Goal: Book appointment/travel/reservation

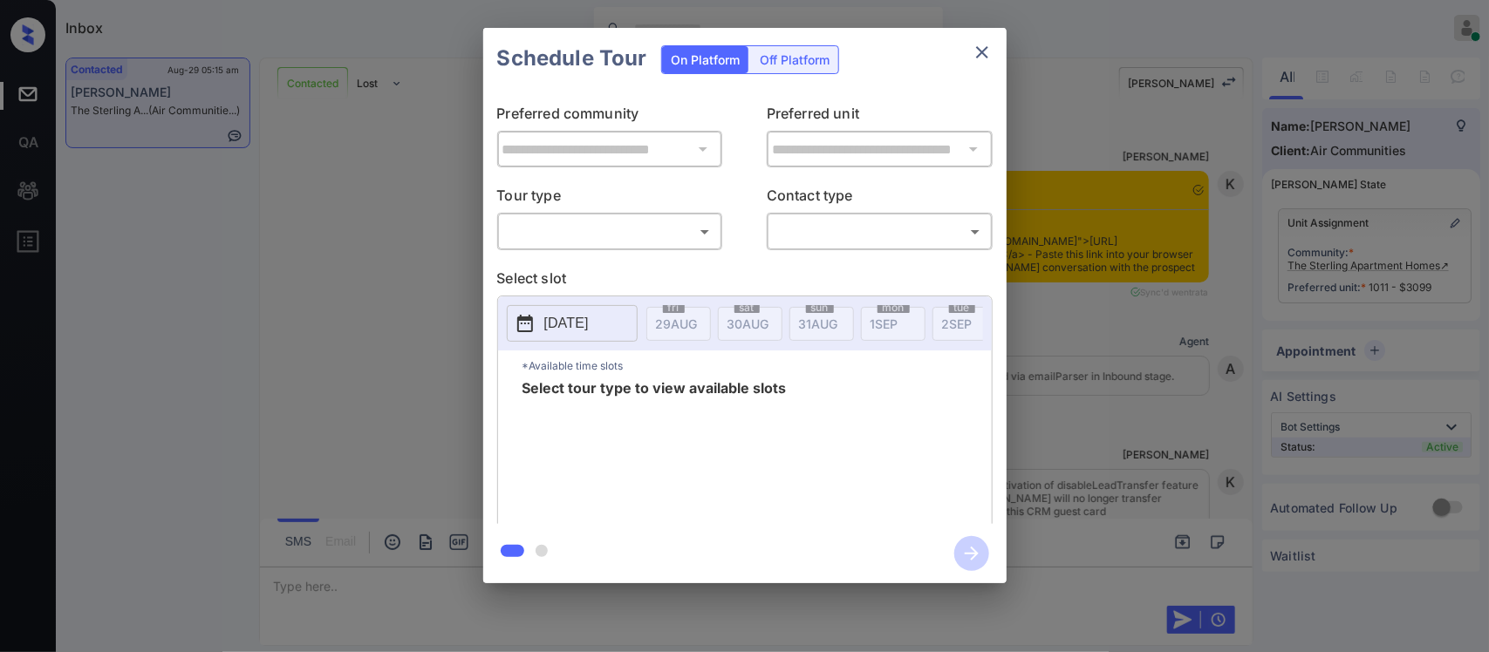
scroll to position [1920, 0]
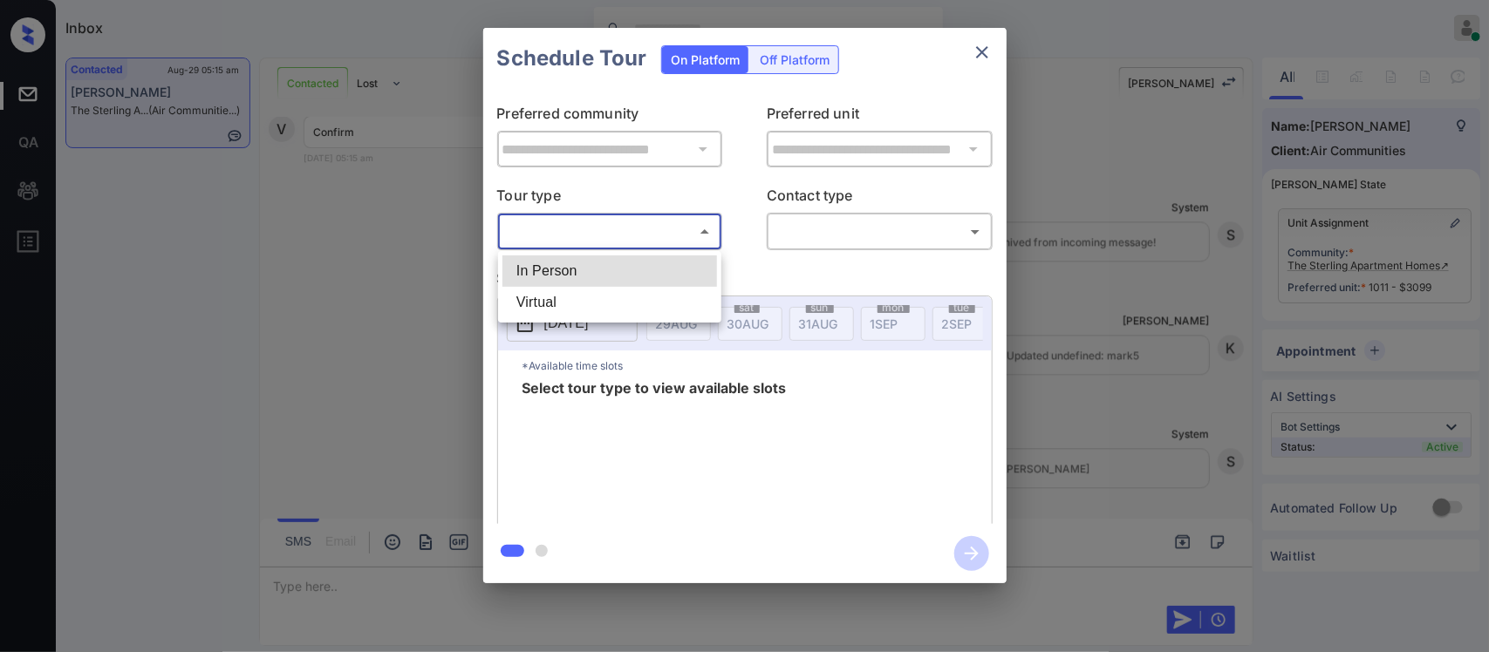
click at [663, 242] on body "Inbox [PERSON_NAME] Online Set yourself offline Set yourself on break Profile S…" at bounding box center [744, 326] width 1489 height 652
click at [647, 268] on li "In Person" at bounding box center [609, 271] width 215 height 31
type input "********"
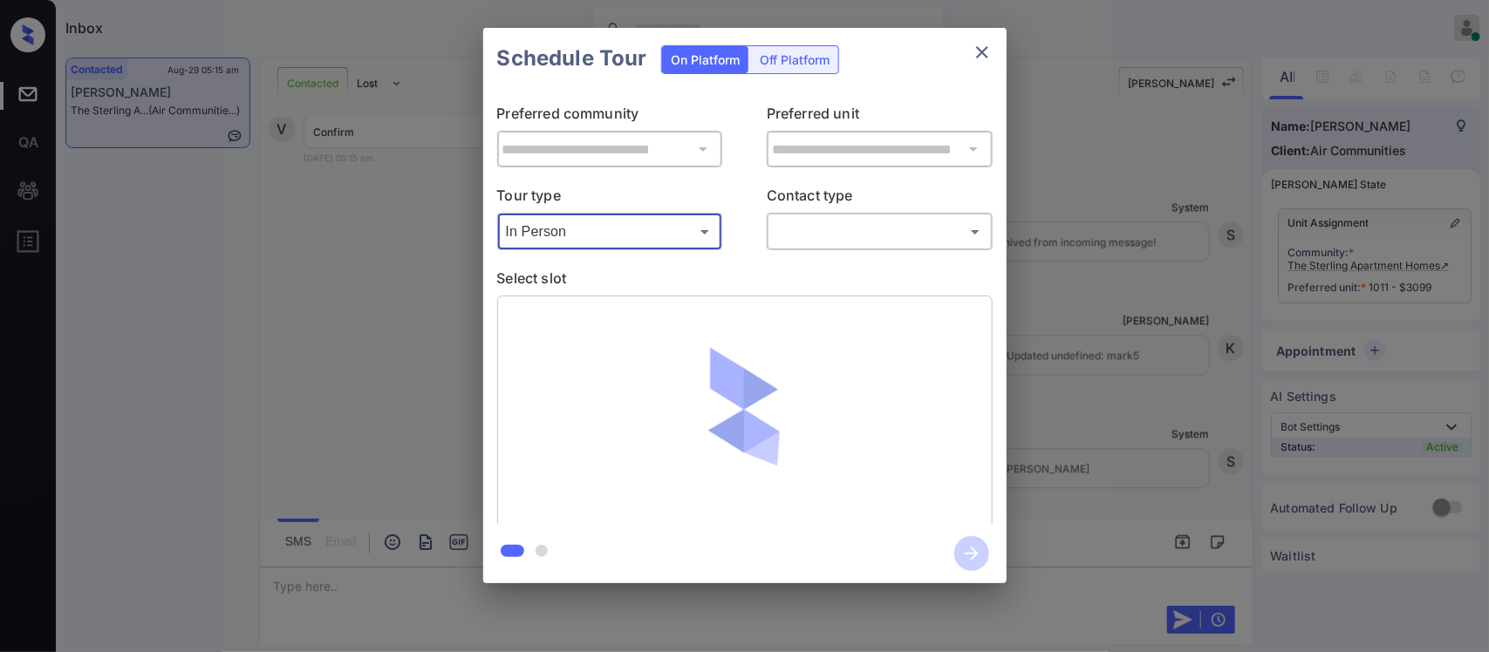
click at [821, 245] on body "Inbox [PERSON_NAME] Online Set yourself offline Set yourself on break Profile S…" at bounding box center [744, 326] width 1489 height 652
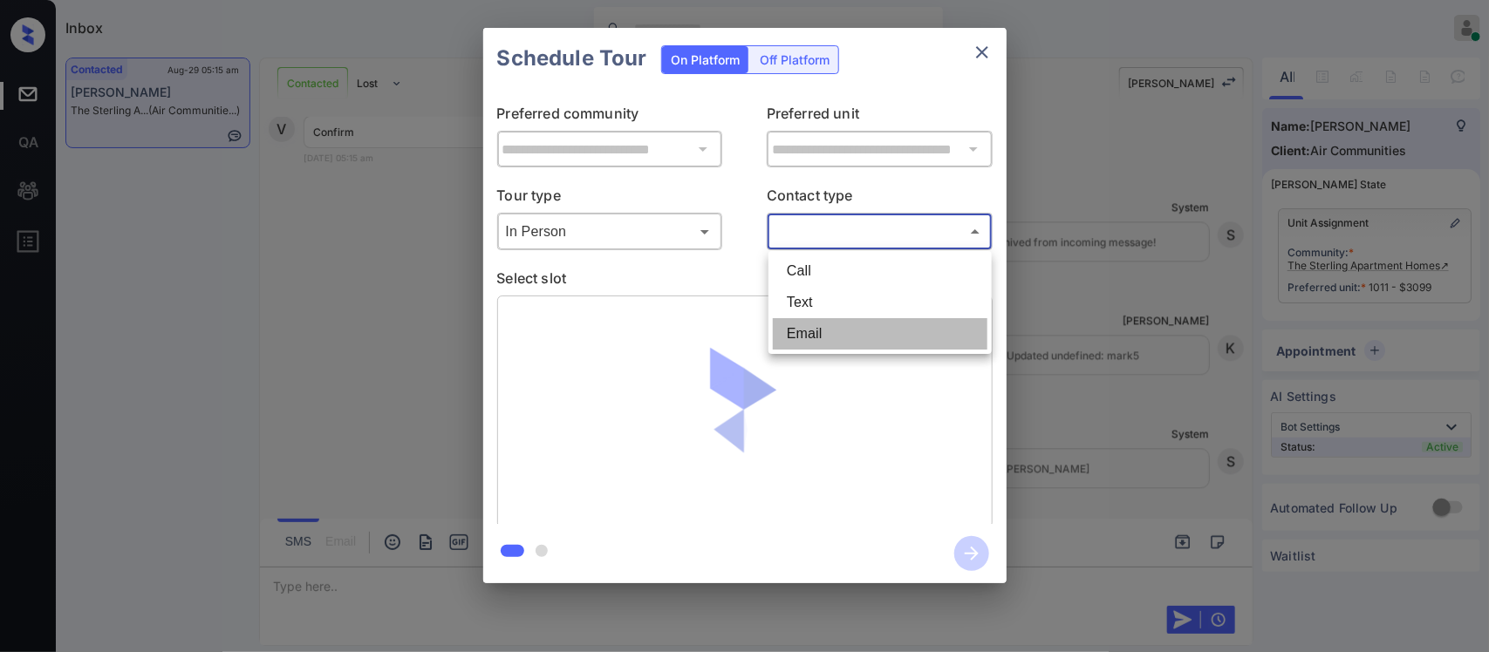
drag, startPoint x: 804, startPoint y: 321, endPoint x: 838, endPoint y: 308, distance: 36.4
click at [838, 308] on ul "Call Text Email" at bounding box center [879, 302] width 223 height 103
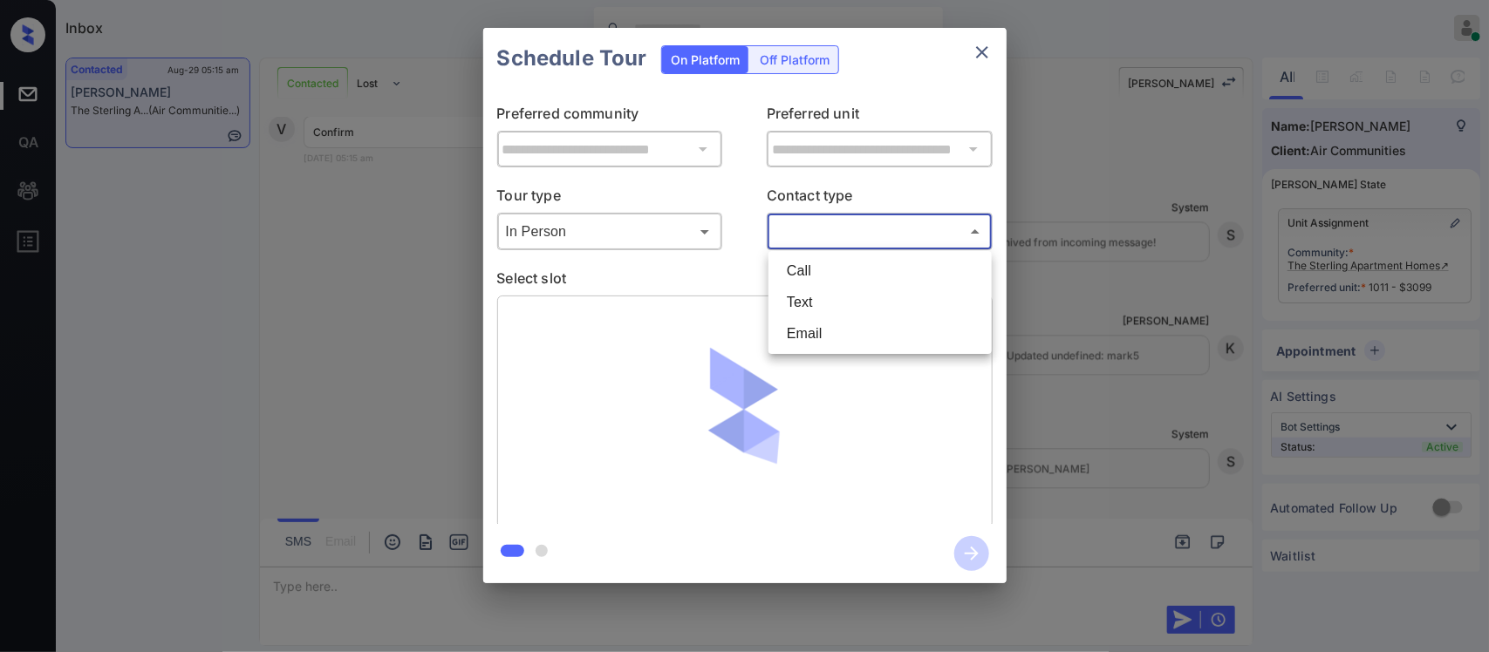
click at [838, 308] on li "Text" at bounding box center [880, 302] width 215 height 31
type input "****"
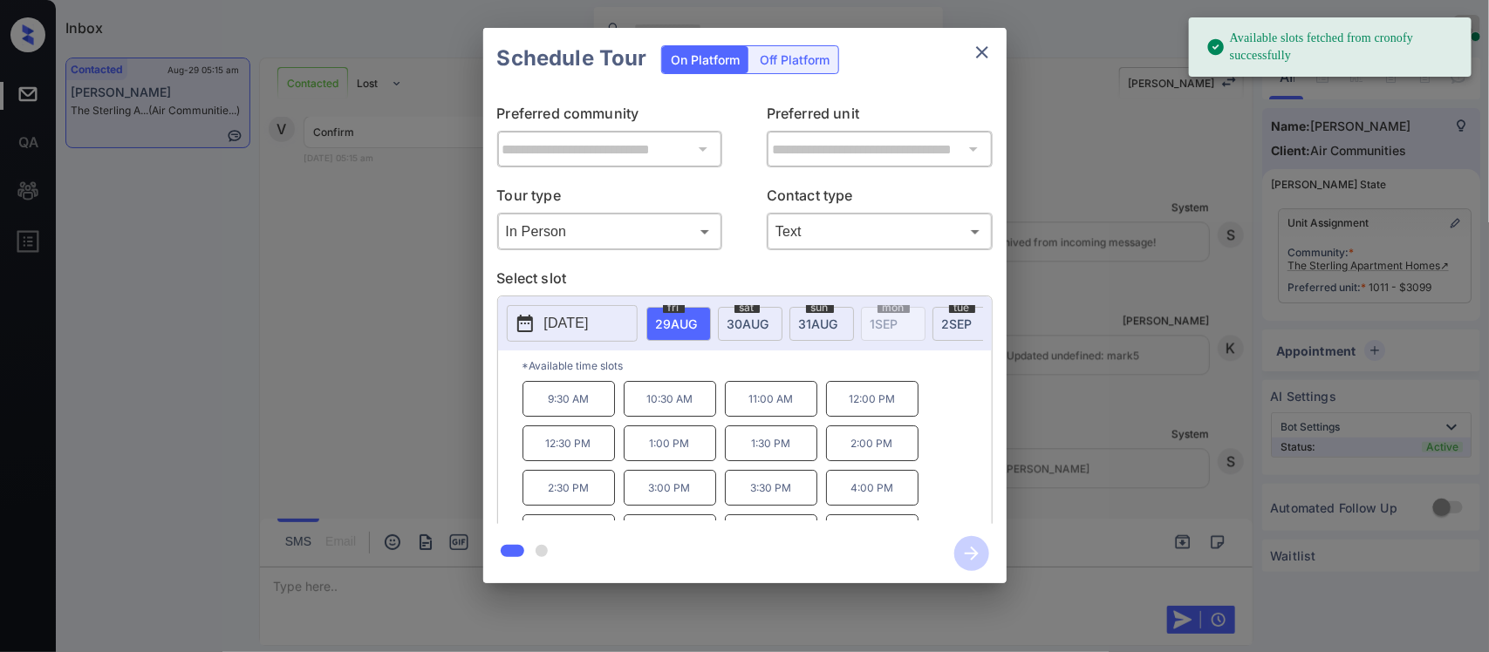
click at [808, 412] on p "11:00 AM" at bounding box center [771, 399] width 92 height 36
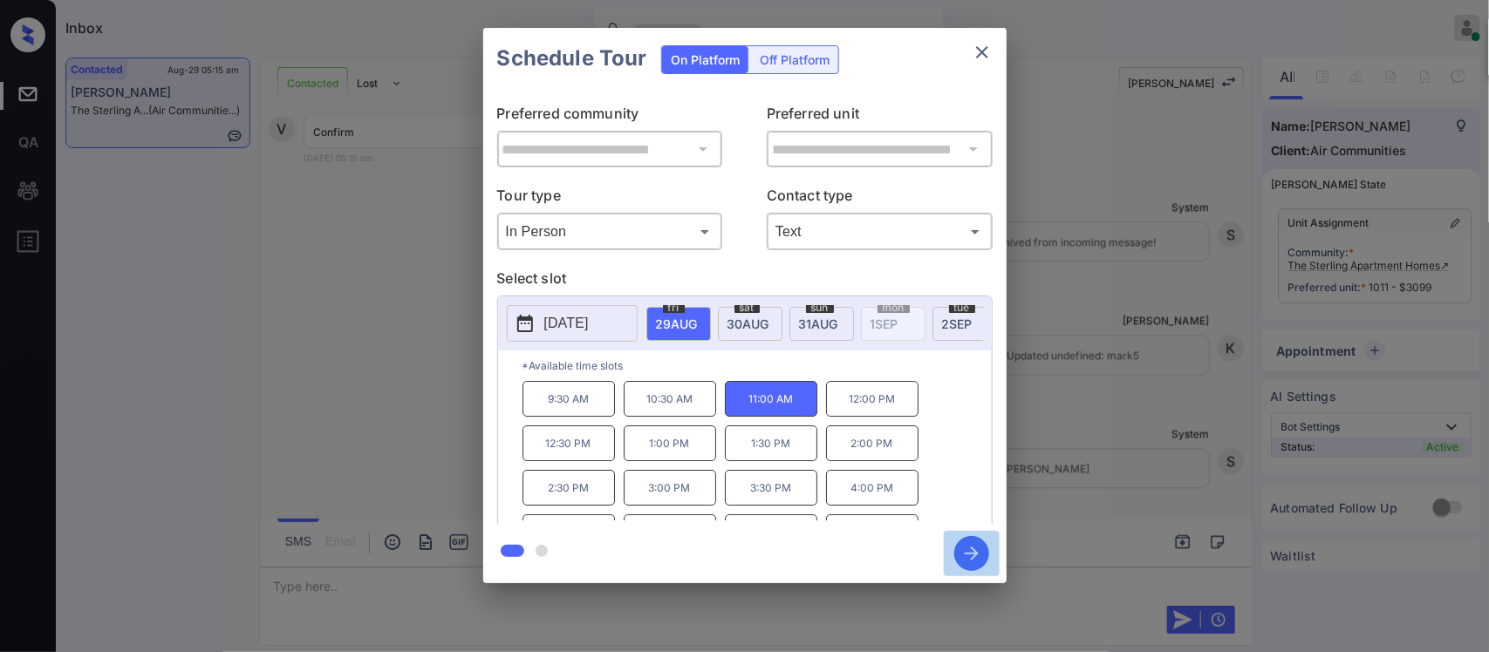
click at [973, 559] on icon "button" at bounding box center [971, 553] width 35 height 35
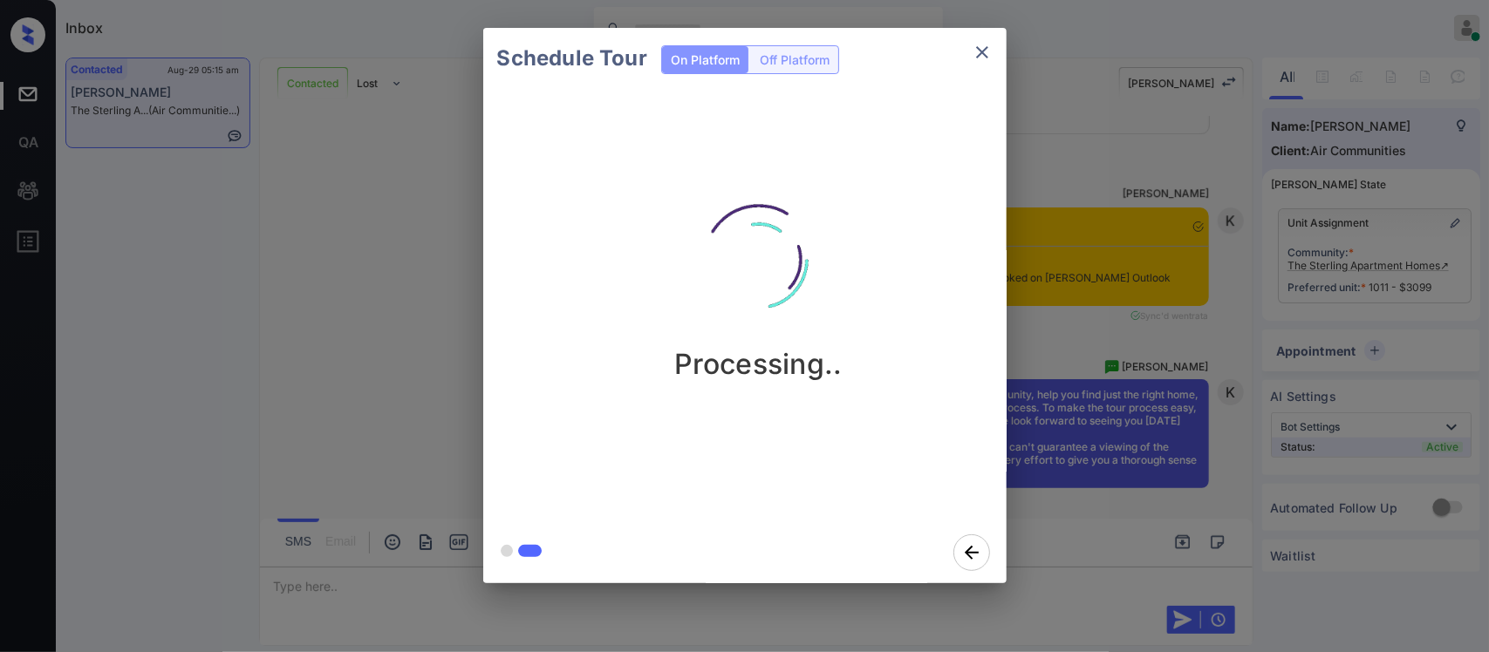
scroll to position [2494, 0]
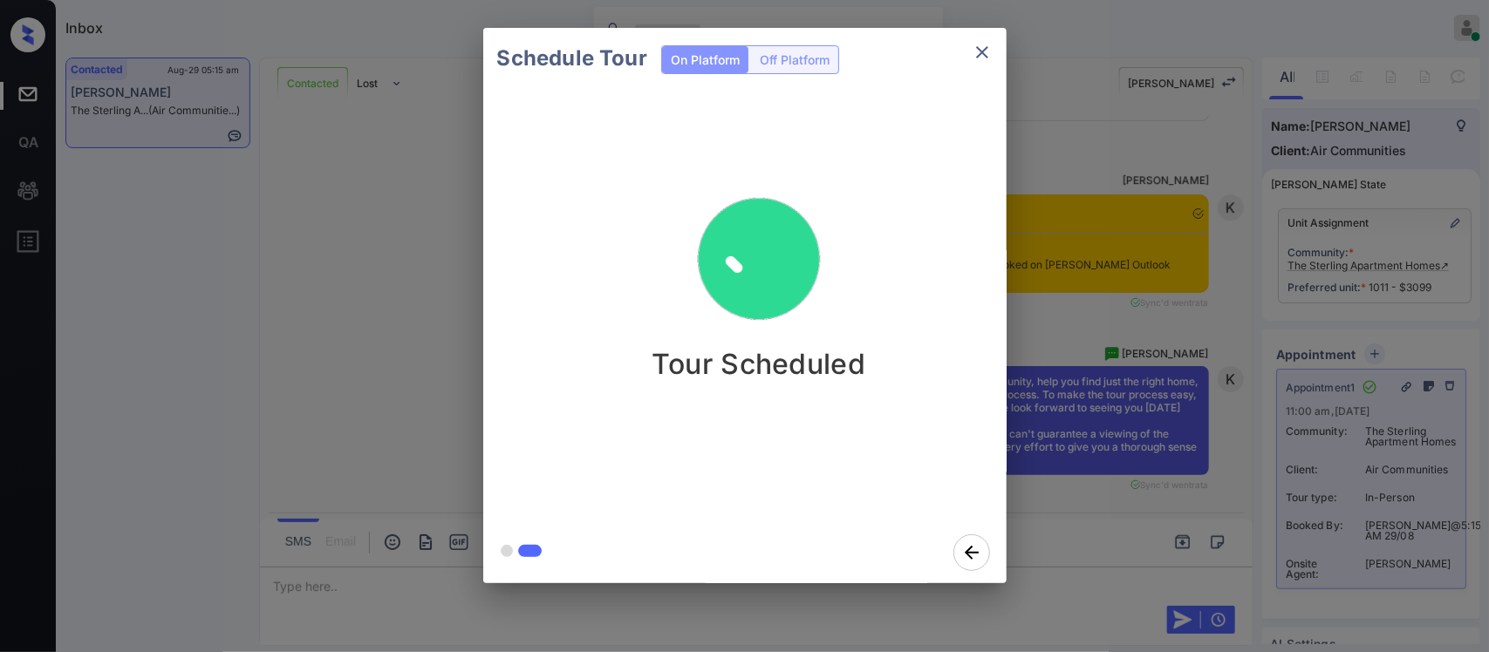
click at [1083, 399] on div "Schedule Tour On Platform Off Platform Tour Scheduled" at bounding box center [744, 305] width 1489 height 611
